Goal: Communication & Community: Answer question/provide support

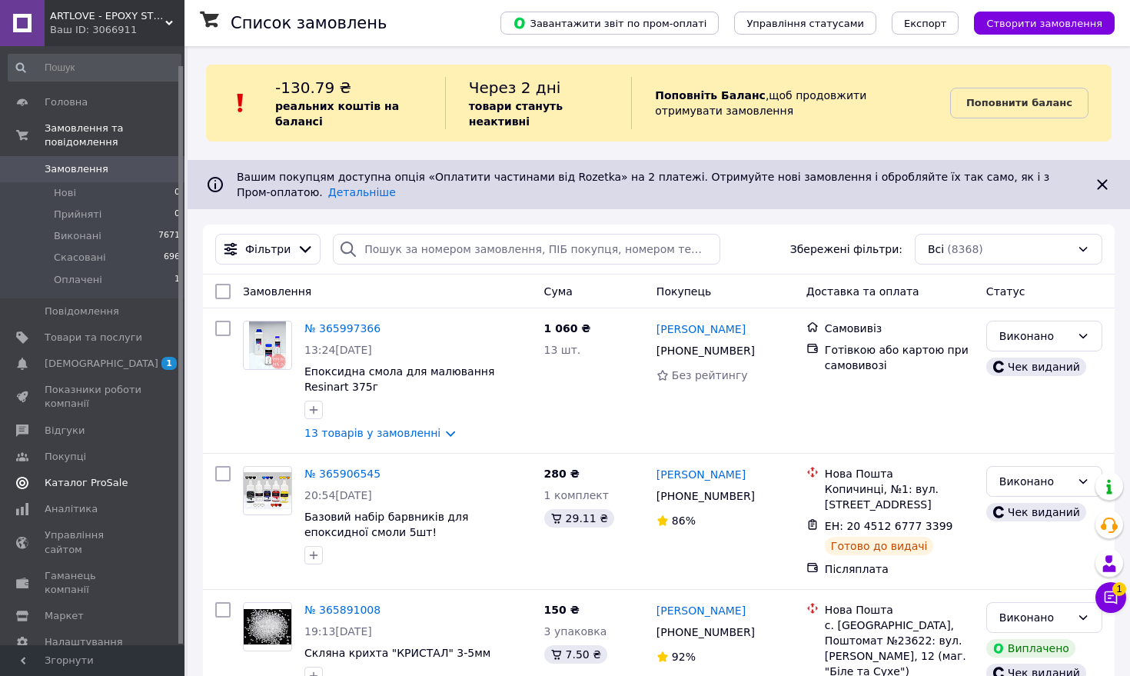
scroll to position [19, 0]
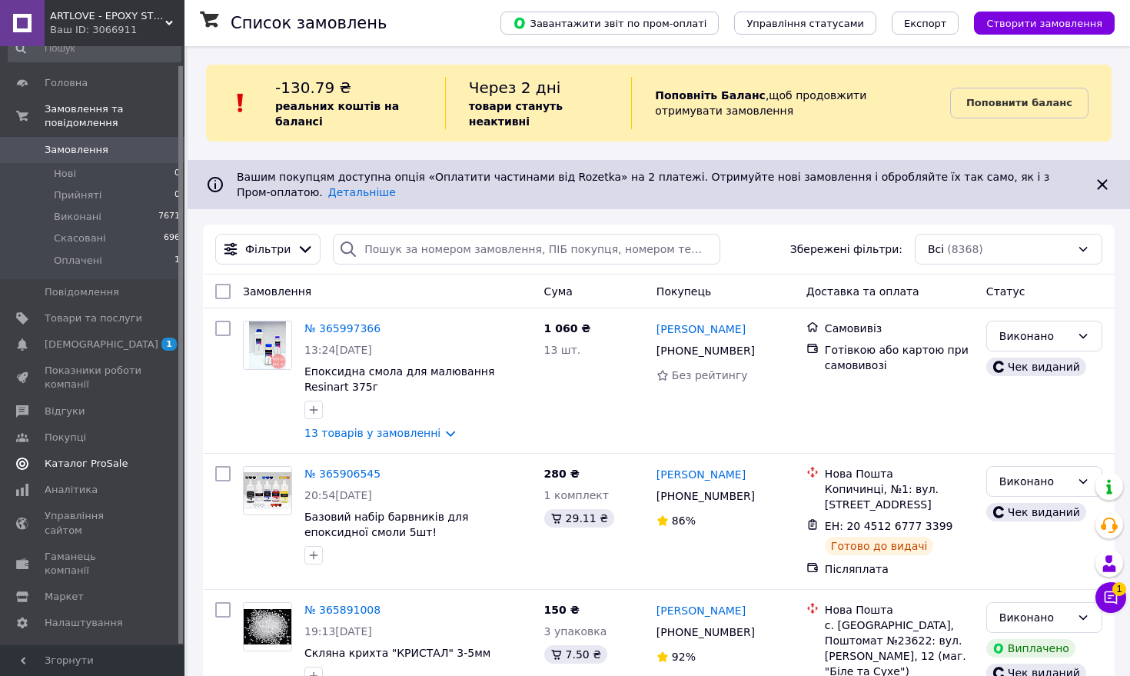
click at [114, 463] on span "Каталог ProSale" at bounding box center [86, 464] width 83 height 14
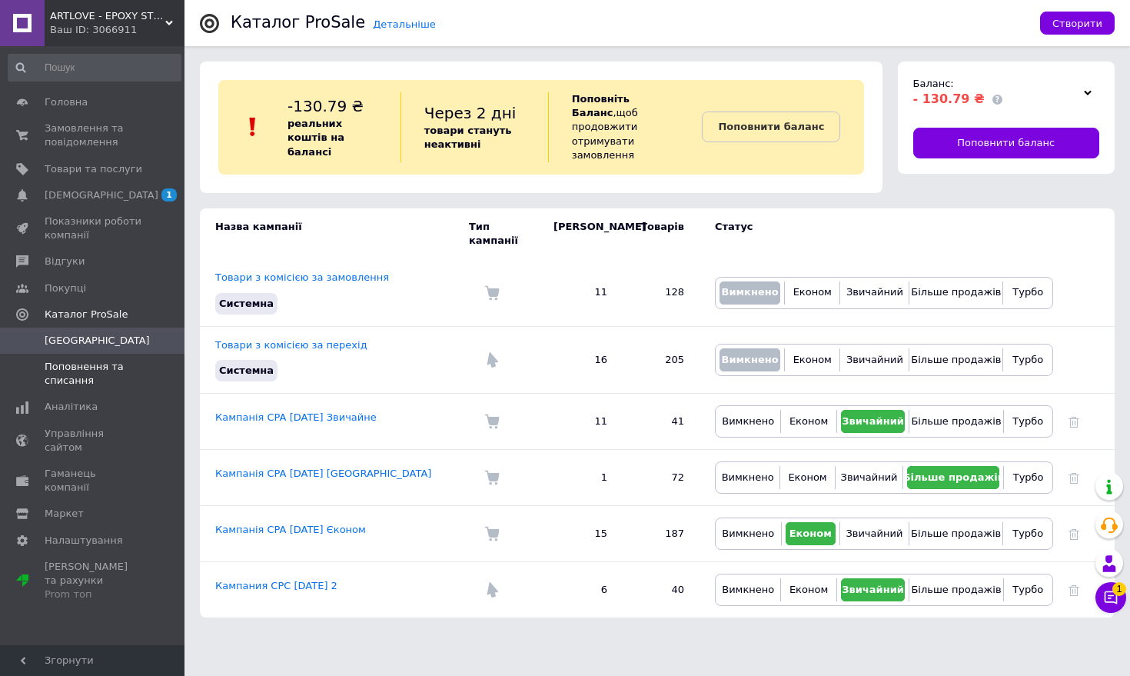
click at [85, 383] on span "Поповнення та списання" at bounding box center [94, 374] width 98 height 28
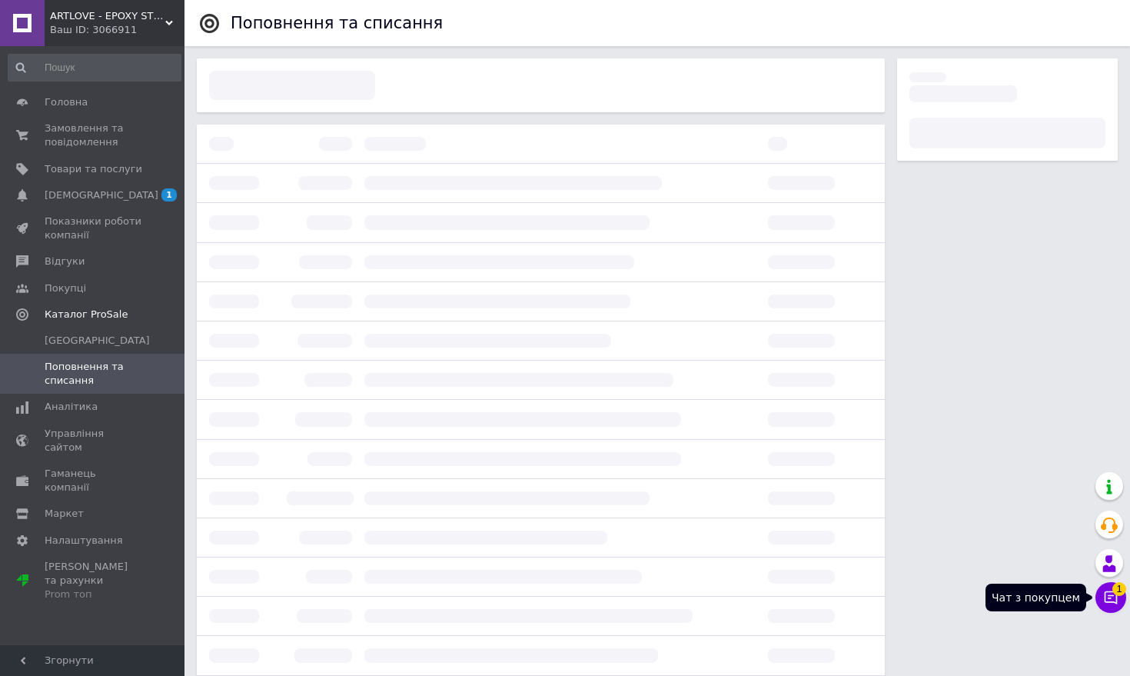
click at [1112, 596] on icon at bounding box center [1110, 597] width 13 height 13
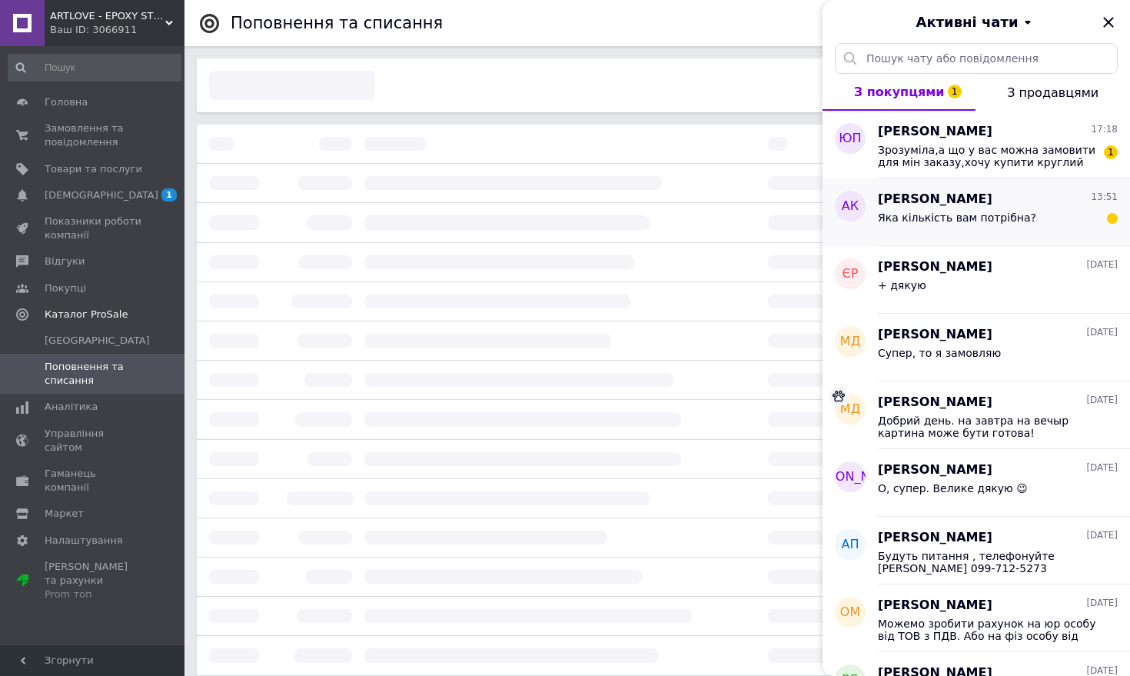
click at [1008, 235] on div "[PERSON_NAME] 13:51 Яка кількість вам потрібна?" at bounding box center [1004, 212] width 252 height 68
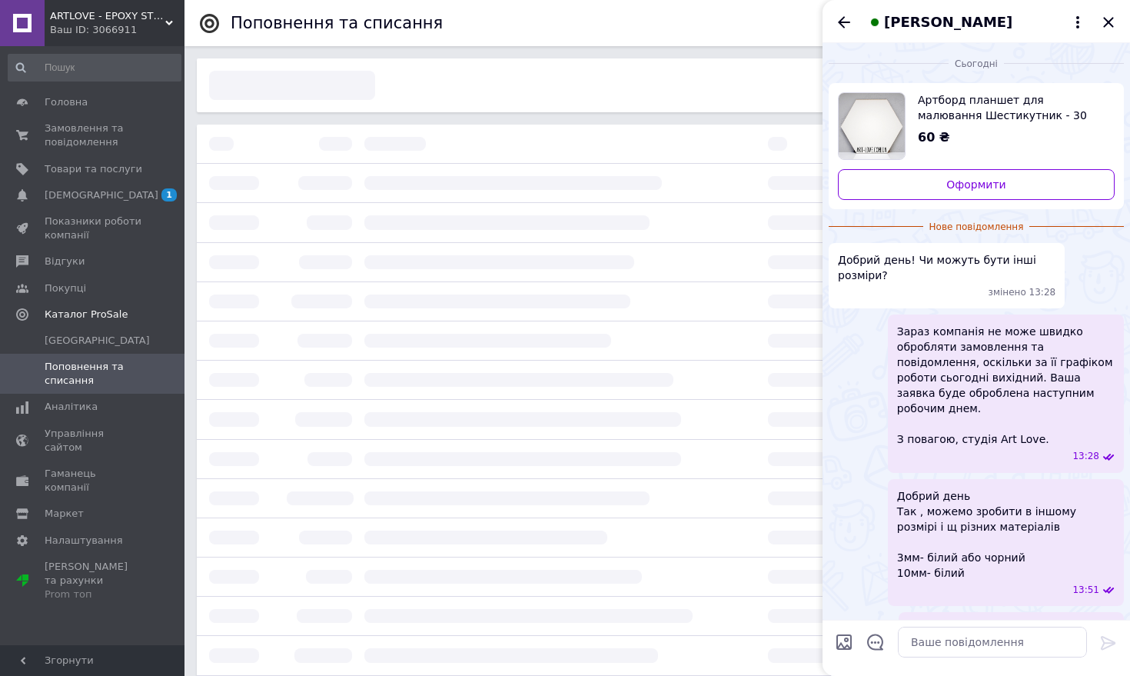
scroll to position [17, 0]
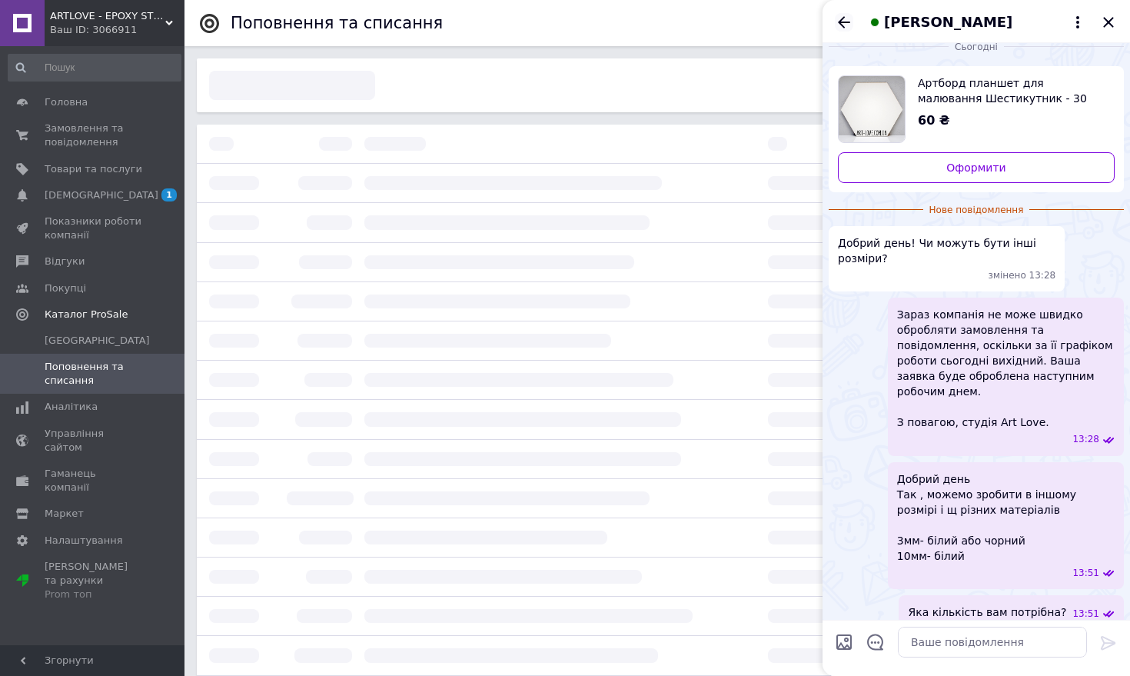
click at [840, 19] on icon "Назад" at bounding box center [844, 22] width 18 height 18
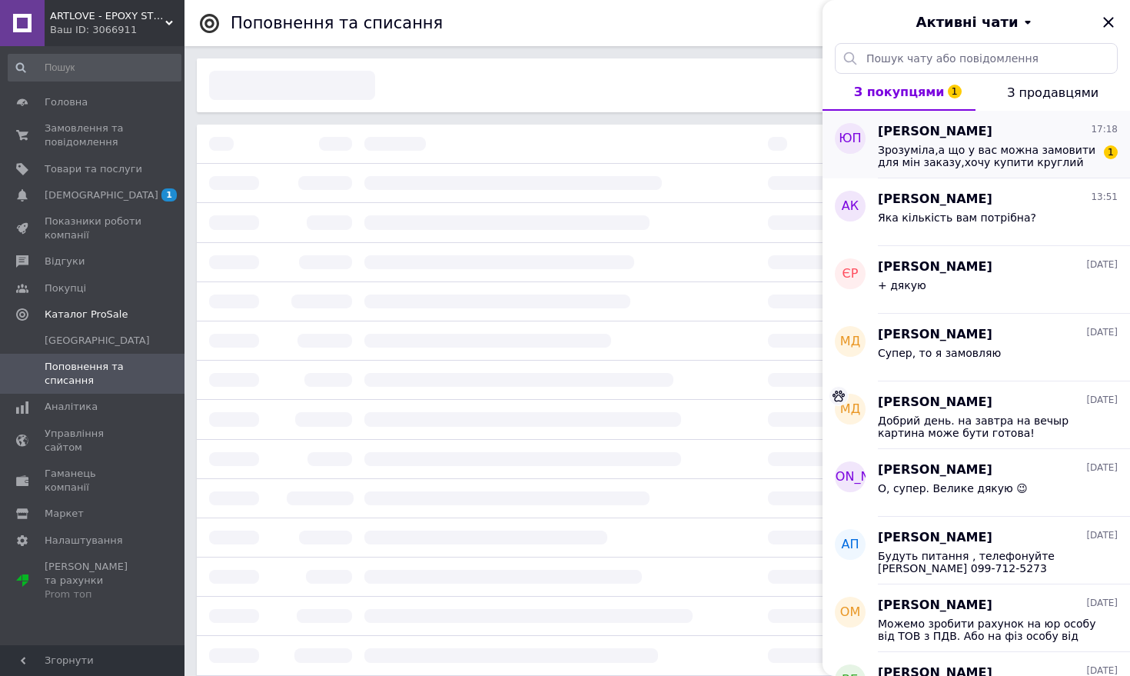
click at [921, 157] on span "Зрозуміла,а що у вас можна замовити для мін заказу,хочу купити круглий артборд …" at bounding box center [987, 156] width 218 height 25
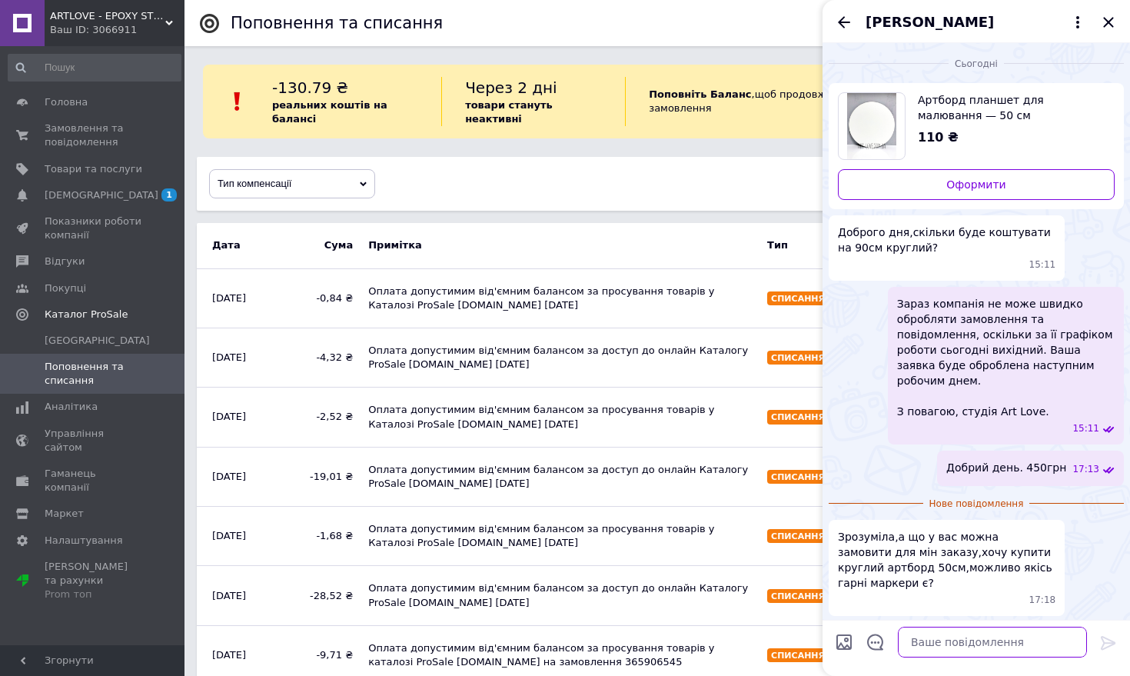
click at [1022, 636] on textarea at bounding box center [992, 641] width 189 height 31
type textarea "Ф"
type textarea "[DOMAIN_NAME]"
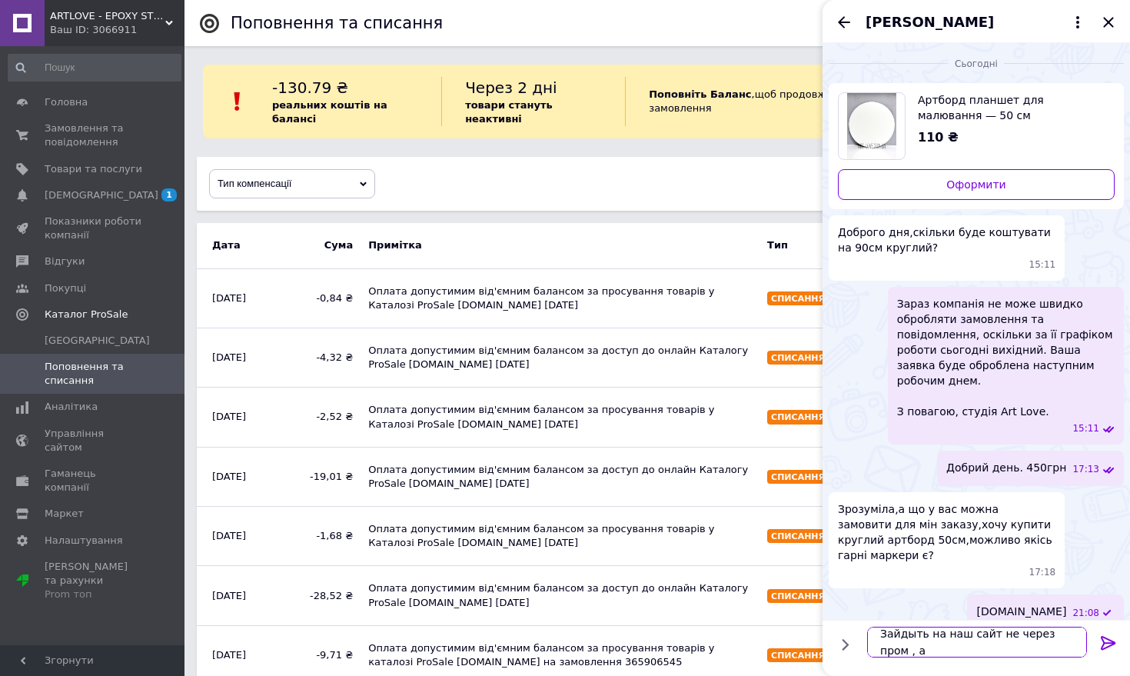
scroll to position [2, 0]
click at [911, 625] on textarea "Зайдыть на наш сайт не через пром , а" at bounding box center [977, 634] width 220 height 46
click at [987, 622] on textarea "Зайдіть на наш сайт не через пром , а" at bounding box center [977, 634] width 220 height 46
click at [997, 639] on textarea "Зайдіть на наш сайт через браузер , а не через пром , а" at bounding box center [977, 634] width 220 height 46
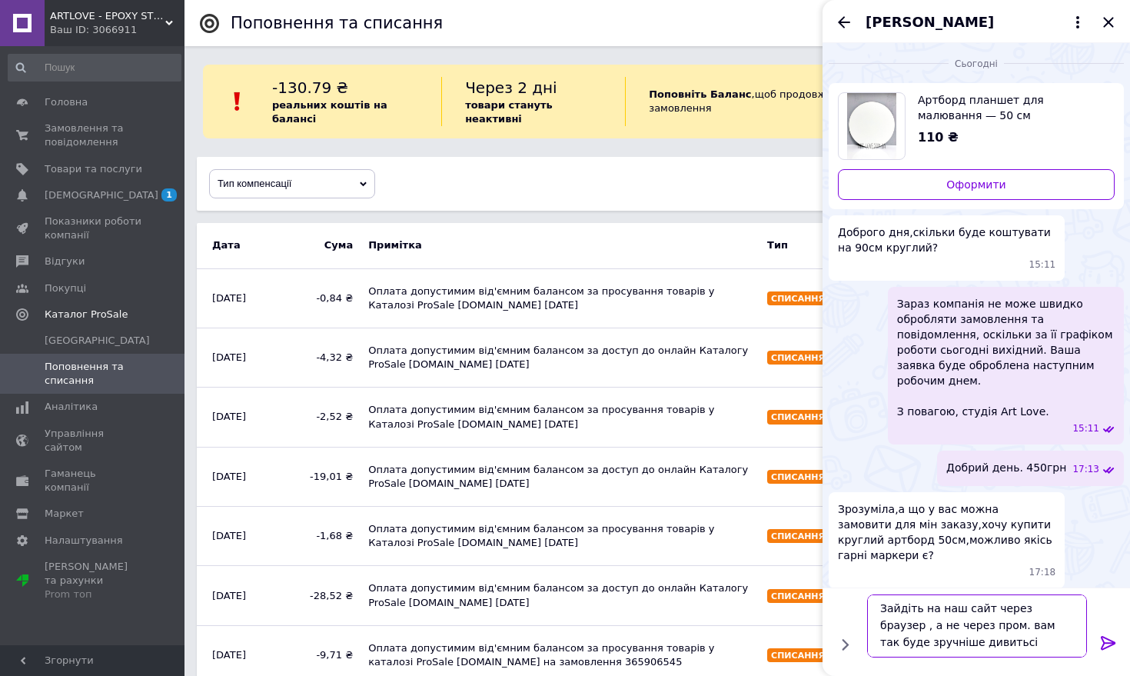
click at [965, 642] on textarea "Зайдіть на наш сайт через браузер , а не через пром. вам так буде зручніше диви…" at bounding box center [977, 625] width 220 height 63
click at [1014, 640] on textarea "Зайдіть на наш сайт через браузер , а не через пром. вам так буде зручніше диви…" at bounding box center [977, 625] width 220 height 63
type textarea "Зайдіть на наш сайт через браузер , а не через пром. вам так буде зручніше диви…"
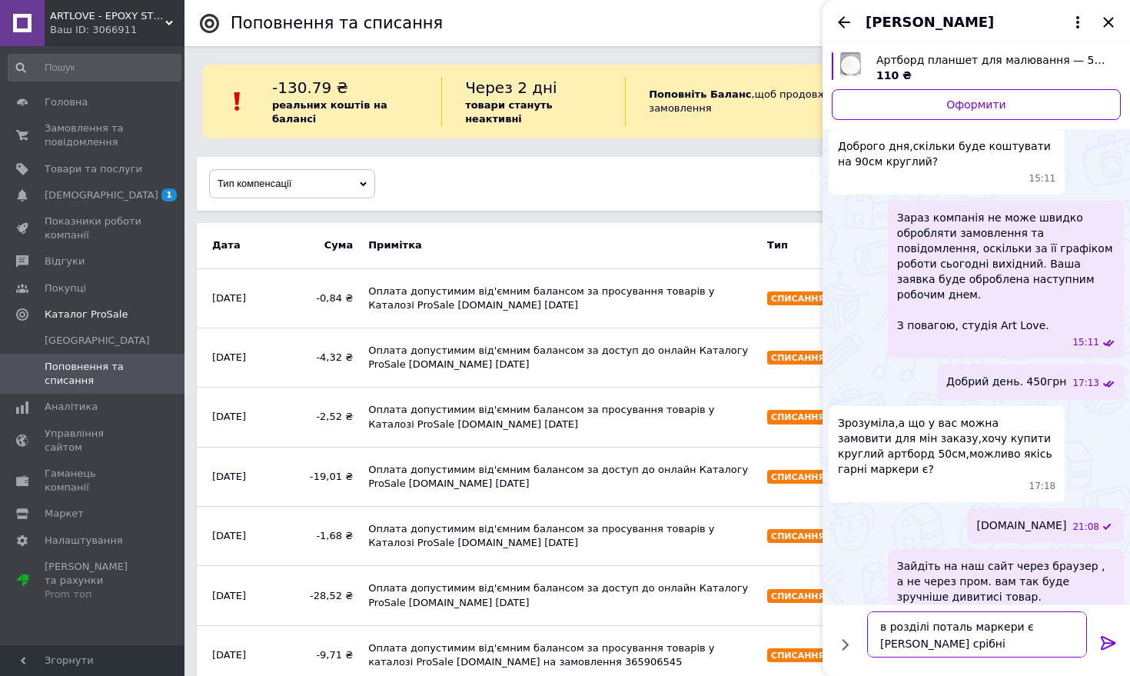
click at [910, 640] on textarea "в розділі поталь маркери є [PERSON_NAME] срібні" at bounding box center [977, 634] width 220 height 46
click at [977, 643] on textarea "в розділі поталь маркери є [PERSON_NAME] золоті срібні" at bounding box center [977, 634] width 220 height 46
click at [886, 639] on textarea "в розділі поталь маркери є [PERSON_NAME] золоті срібні. дуже багато різних ьарв…" at bounding box center [977, 625] width 220 height 63
click at [988, 646] on textarea "в розділі поталь маркери є [PERSON_NAME] золоті срібні. дуже багато різних барв…" at bounding box center [977, 625] width 220 height 63
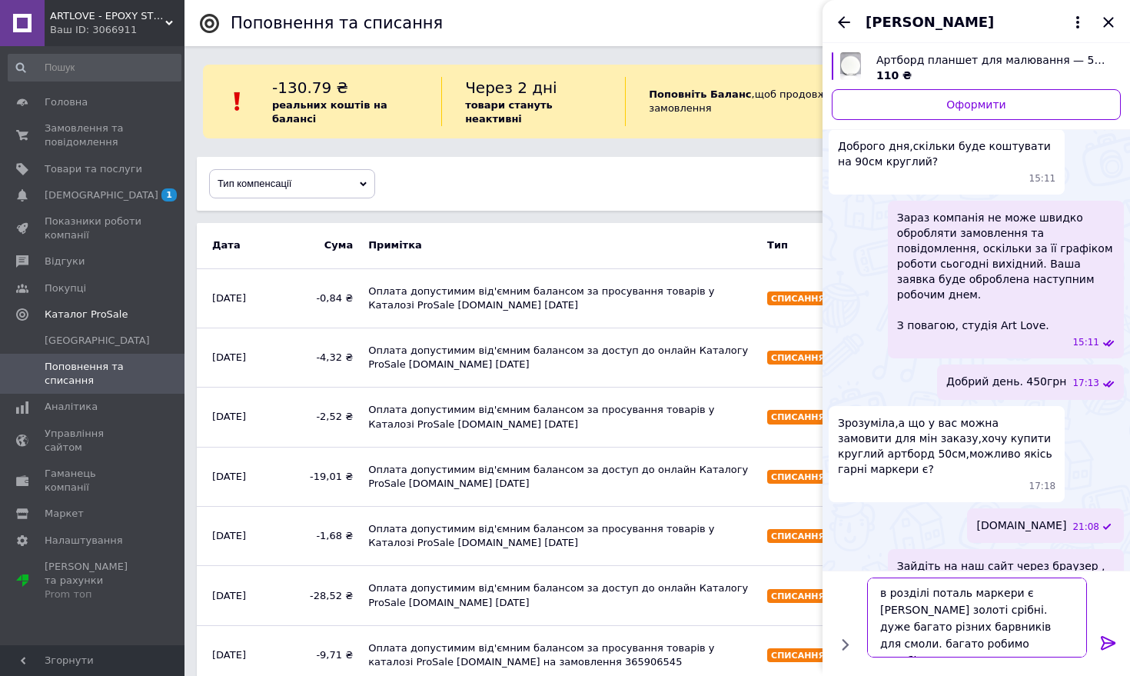
scroll to position [2, 0]
type textarea "в розділі поталь маркери є [PERSON_NAME] золоті срібні. дуже багато різних барв…"
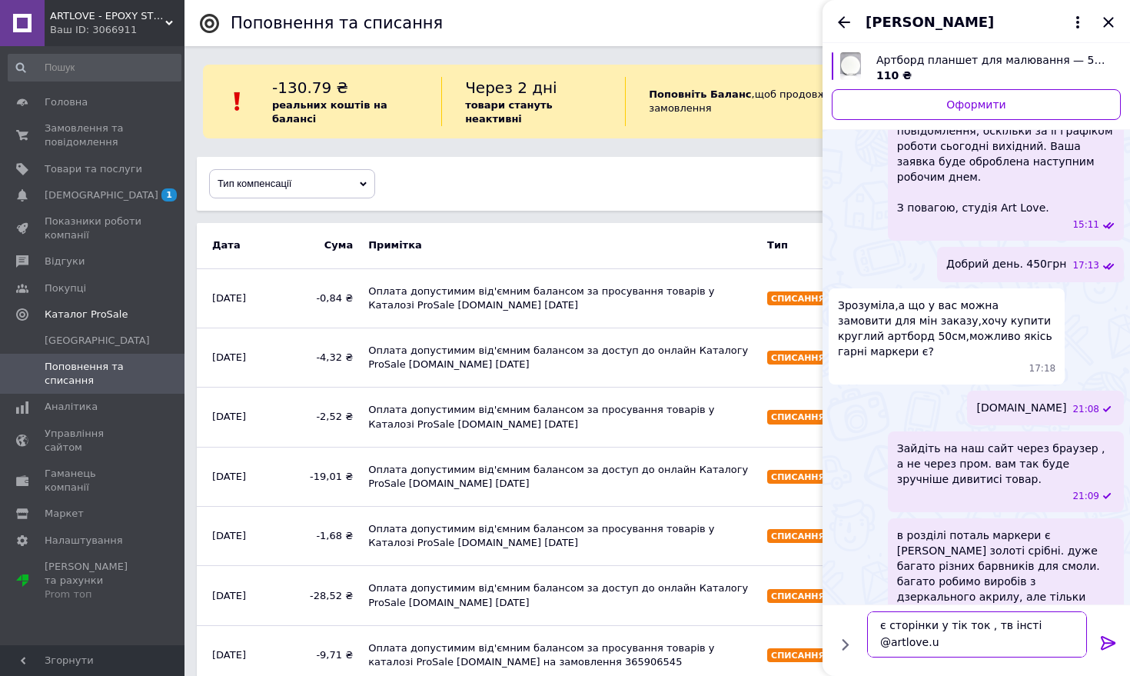
type textarea "є сторінки у тік ток , тв інсті @[DOMAIN_NAME]"
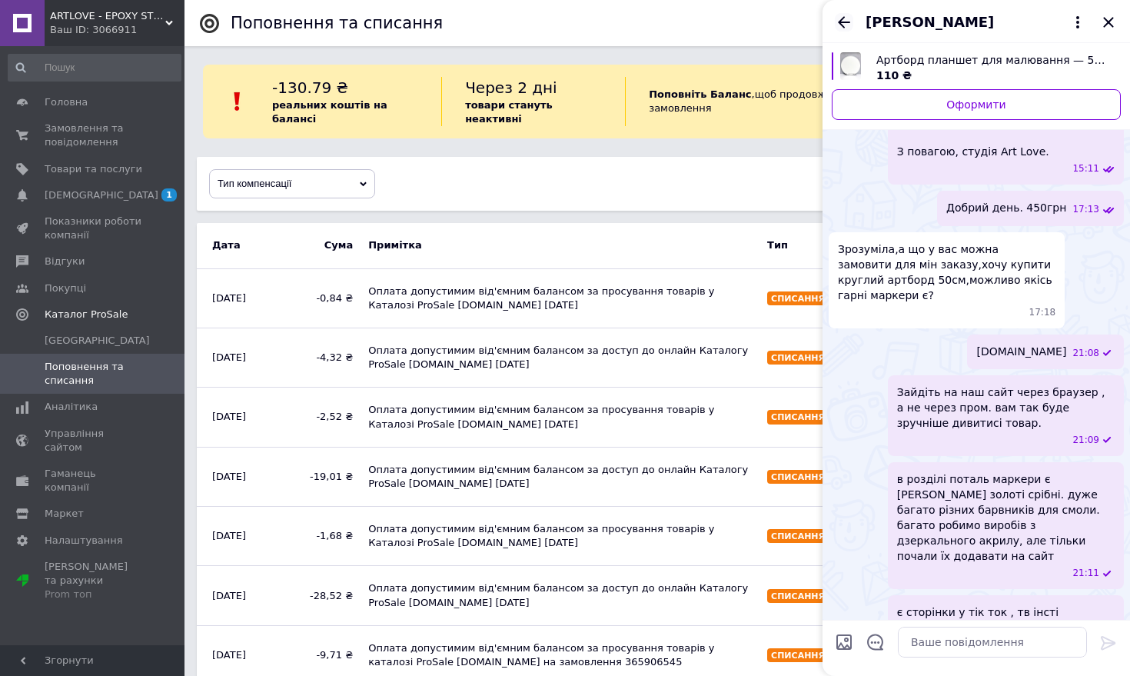
click at [841, 24] on icon "Назад" at bounding box center [844, 22] width 12 height 12
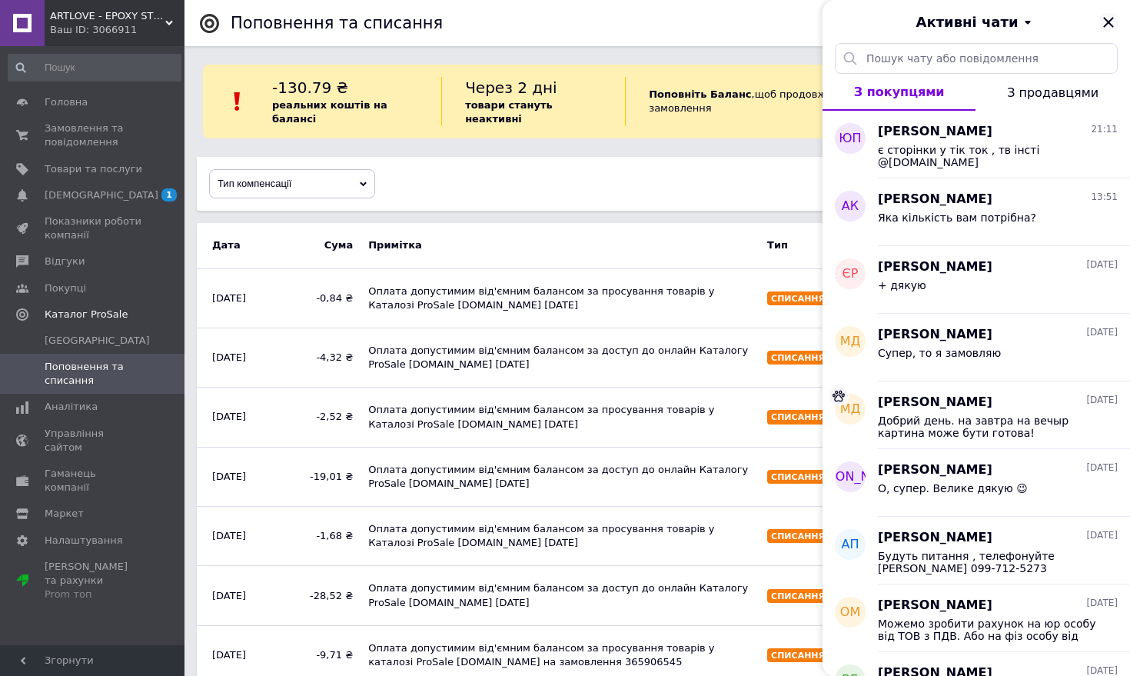
click at [1108, 27] on icon "Закрити" at bounding box center [1108, 22] width 18 height 18
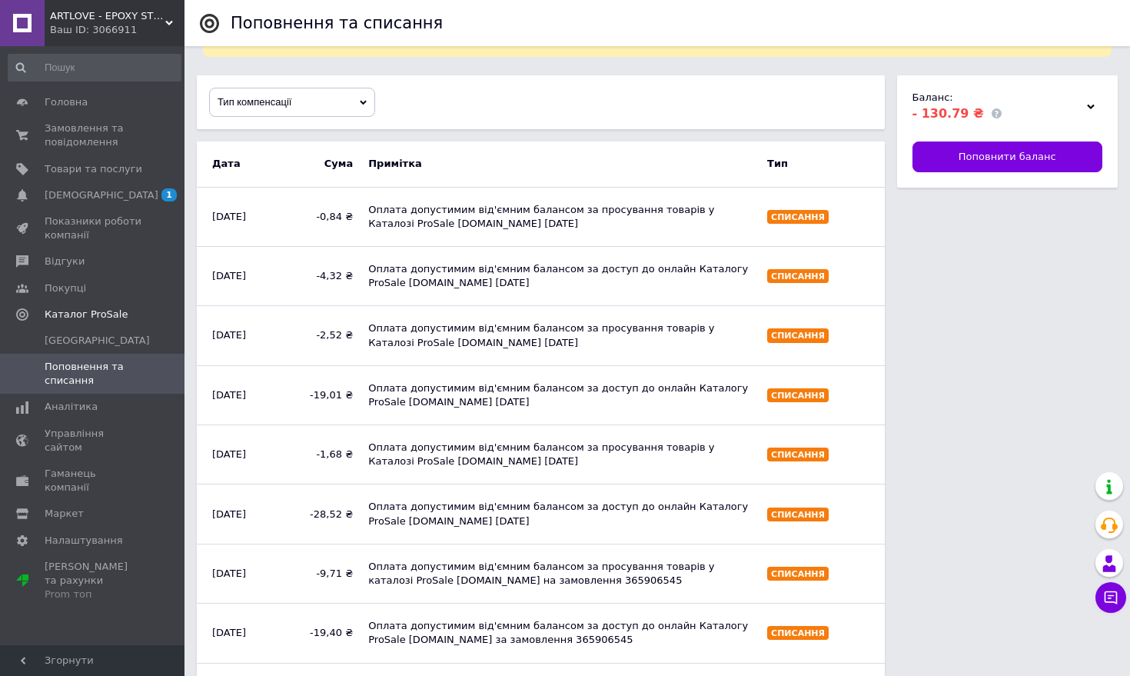
scroll to position [0, 0]
